Goal: Find specific page/section: Find specific page/section

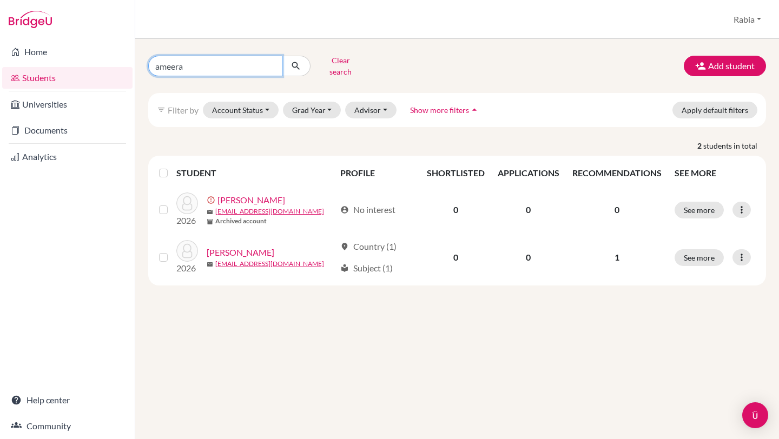
click at [276, 65] on input "ameera" at bounding box center [215, 66] width 134 height 21
drag, startPoint x: 276, startPoint y: 65, endPoint x: 115, endPoint y: 65, distance: 161.1
click at [116, 65] on div "Home Students Universities Documents Analytics Help center Community Students o…" at bounding box center [389, 219] width 779 height 439
click at [330, 103] on button "Grad Year" at bounding box center [312, 110] width 58 height 17
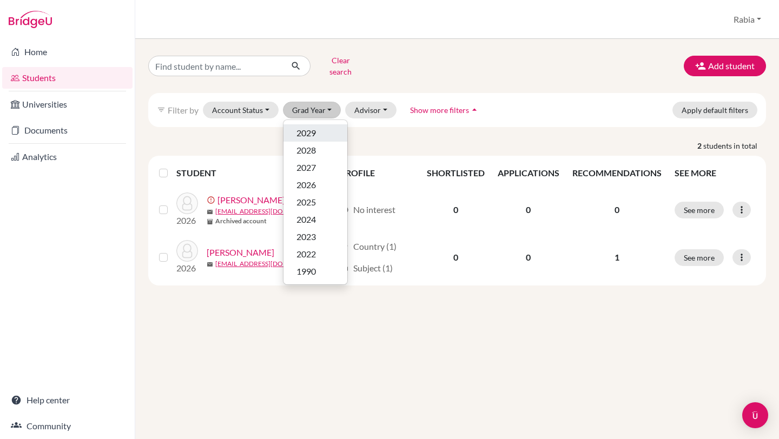
click at [304, 127] on span "2029" at bounding box center [305, 133] width 19 height 13
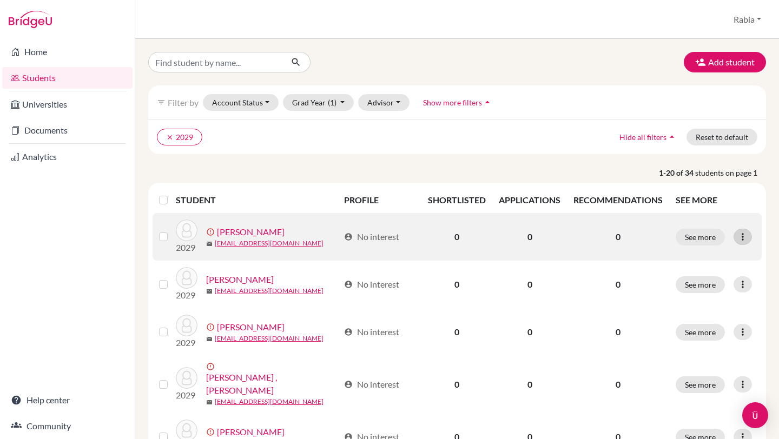
click at [747, 232] on icon at bounding box center [742, 236] width 11 height 11
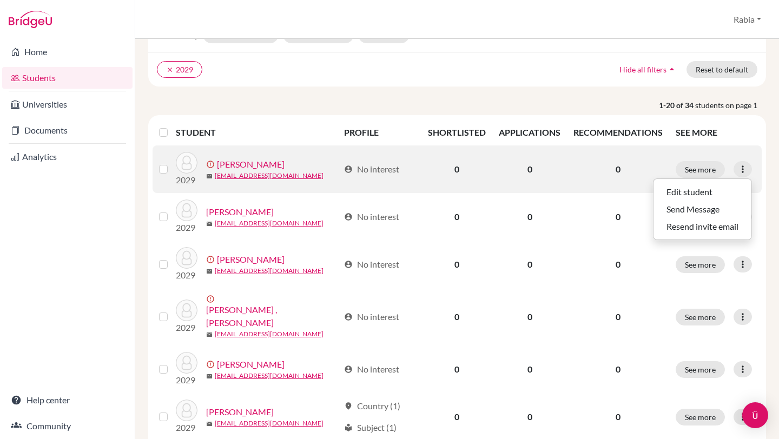
scroll to position [69, 0]
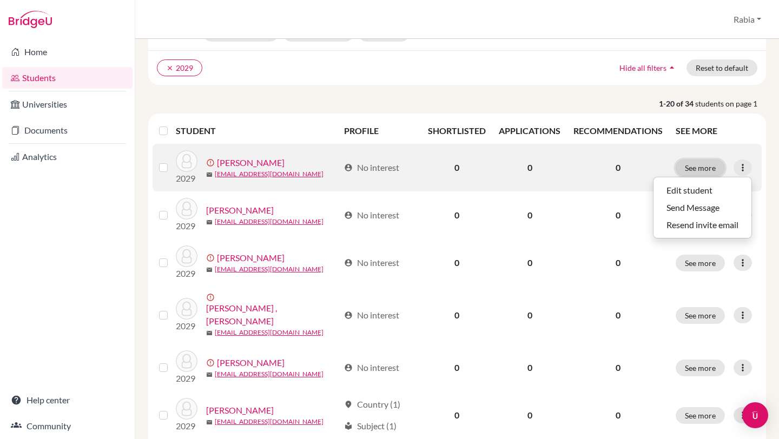
click at [693, 169] on button "See more" at bounding box center [699, 168] width 49 height 17
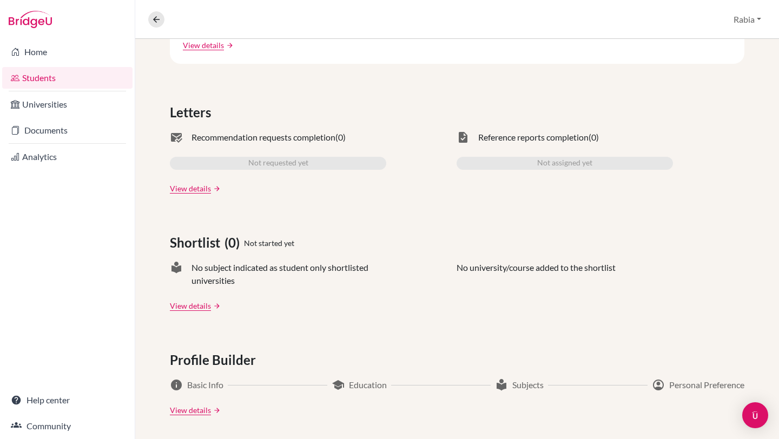
scroll to position [288, 0]
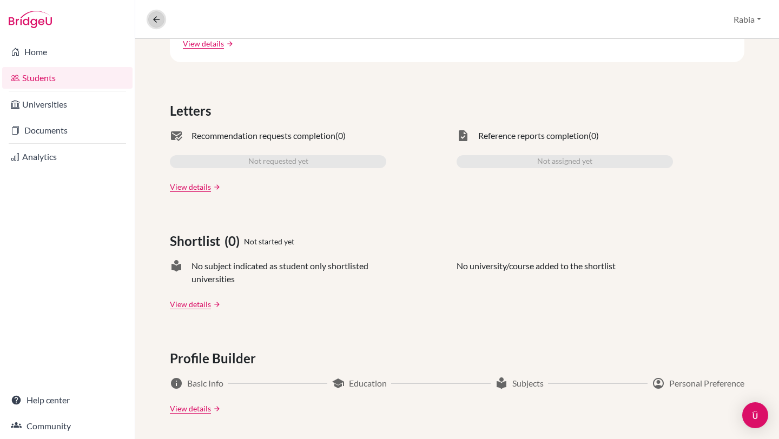
click at [160, 18] on icon at bounding box center [156, 20] width 10 height 10
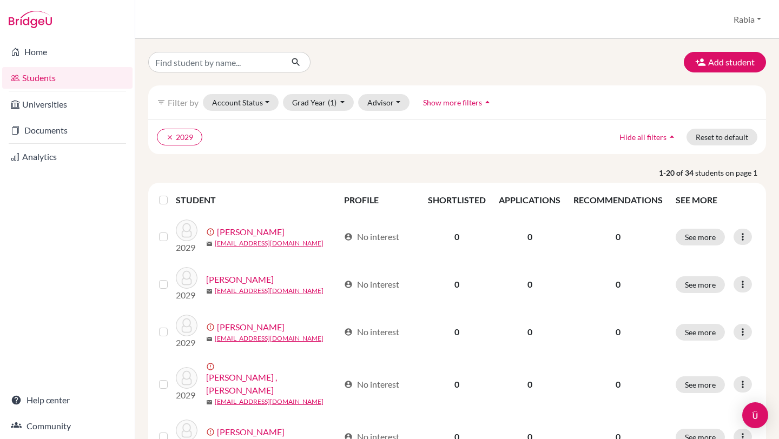
scroll to position [17, 0]
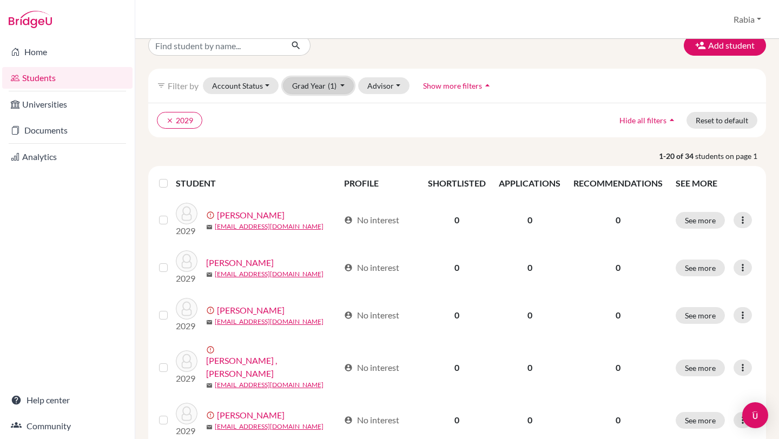
click at [341, 87] on button "Grad Year (1)" at bounding box center [318, 85] width 71 height 17
click at [395, 122] on ul "clear 2029" at bounding box center [382, 120] width 450 height 17
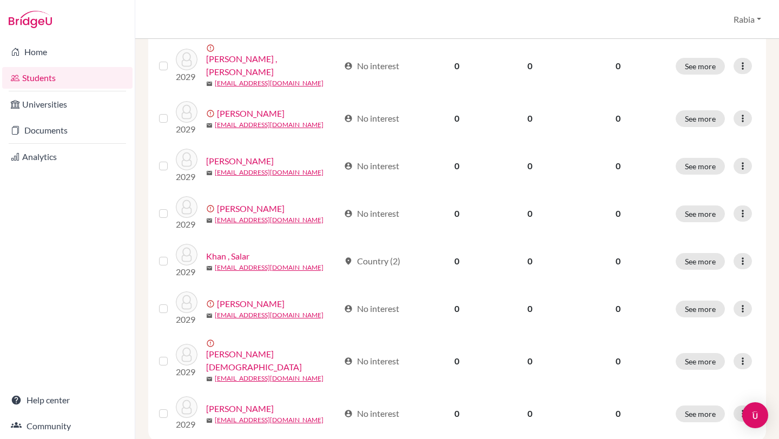
scroll to position [808, 0]
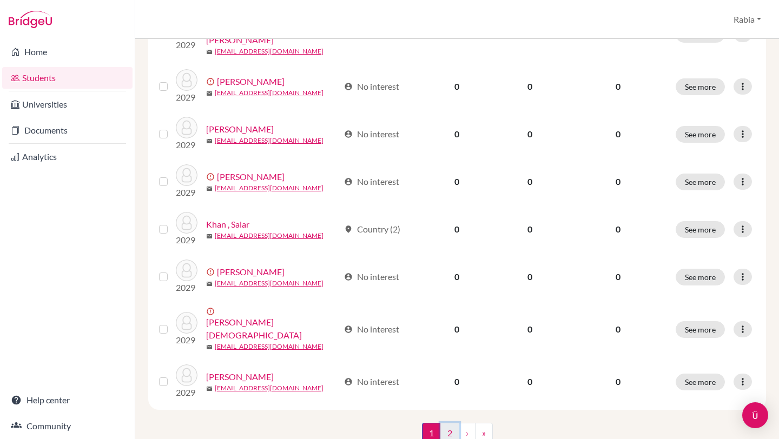
click at [446, 423] on link "2" at bounding box center [449, 433] width 19 height 21
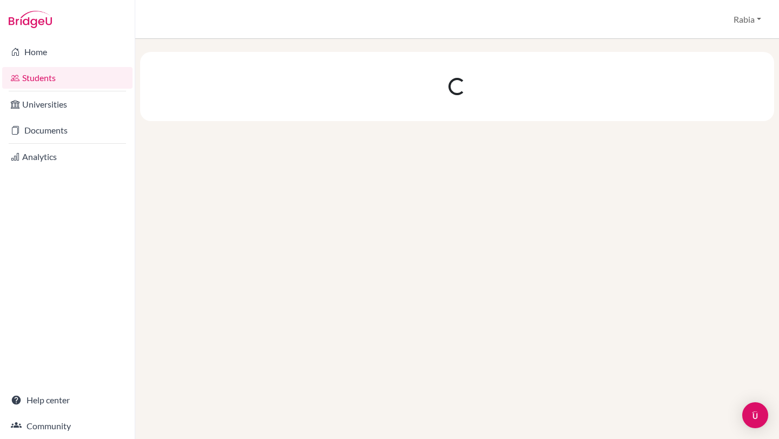
scroll to position [0, 0]
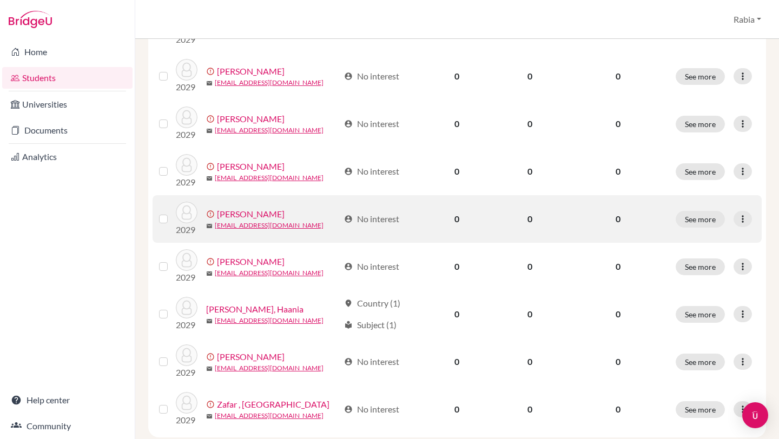
scroll to position [513, 0]
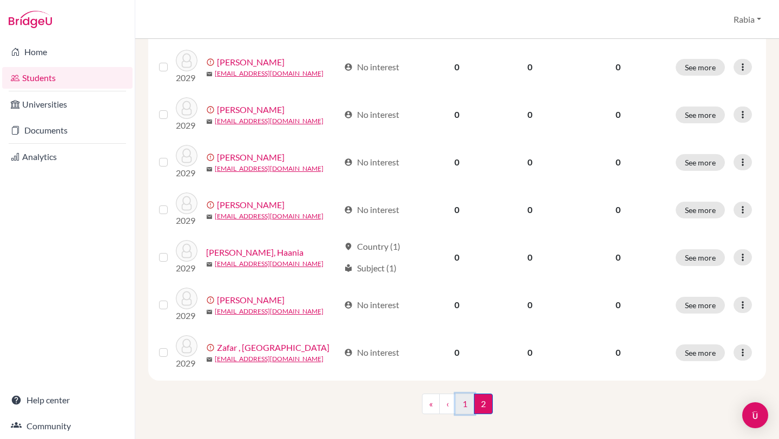
click at [462, 397] on link "1" at bounding box center [464, 404] width 19 height 21
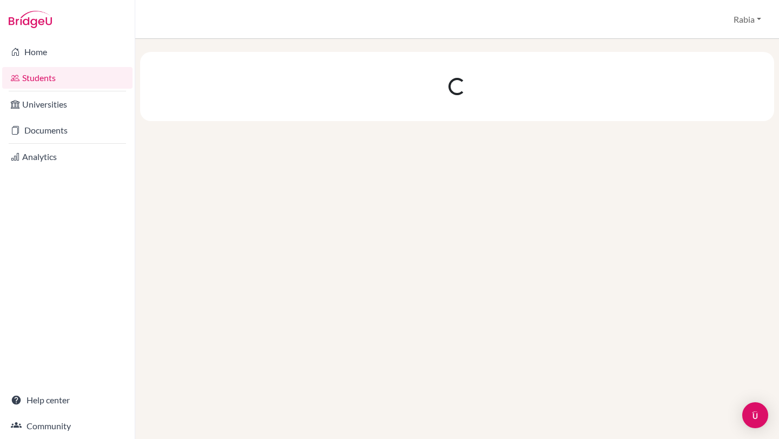
scroll to position [0, 0]
